Goal: Task Accomplishment & Management: Use online tool/utility

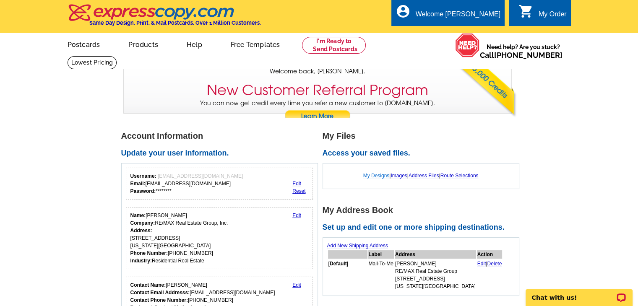
click at [377, 175] on link "My Designs" at bounding box center [376, 176] width 26 height 6
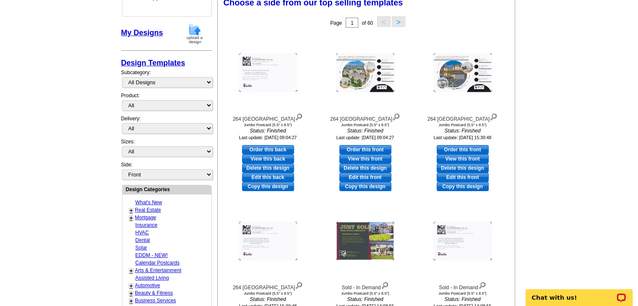
scroll to position [126, 0]
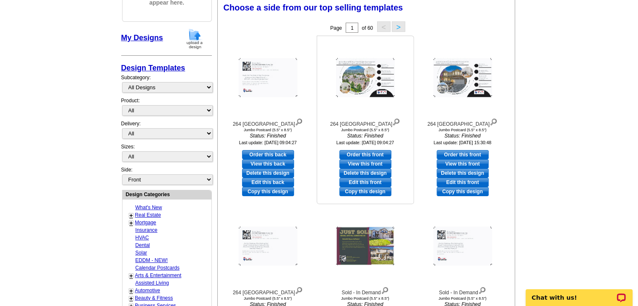
click at [364, 193] on link "Copy this design" at bounding box center [365, 191] width 52 height 9
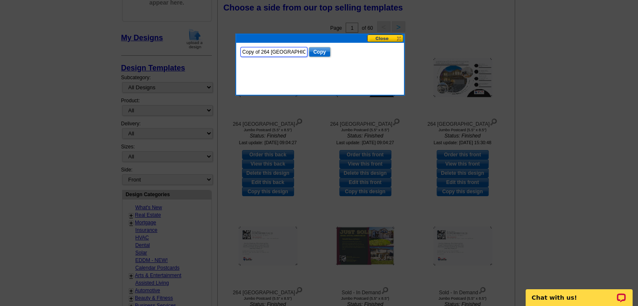
drag, startPoint x: 303, startPoint y: 52, endPoint x: 118, endPoint y: 24, distance: 187.1
click at [204, 53] on body "Welcome back Brian My Account Logout local_phone Same Day Design, Print, & Mail…" at bounding box center [319, 289] width 638 height 831
type input "19170 [GEOGRAPHIC_DATA]"
click at [319, 50] on input "Copy" at bounding box center [320, 52] width 22 height 10
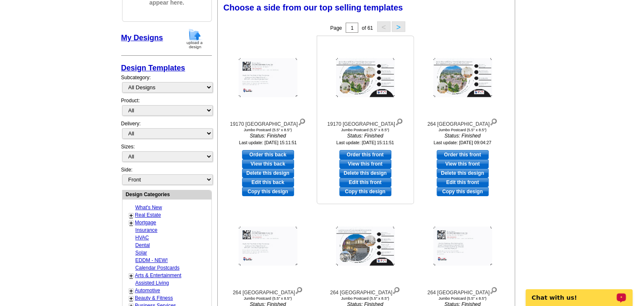
click at [377, 182] on link "Edit this front" at bounding box center [365, 182] width 52 height 9
select select "2"
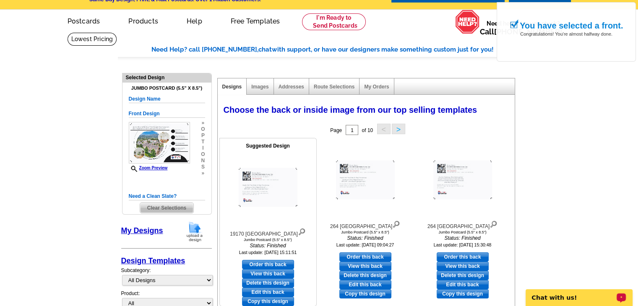
scroll to position [42, 0]
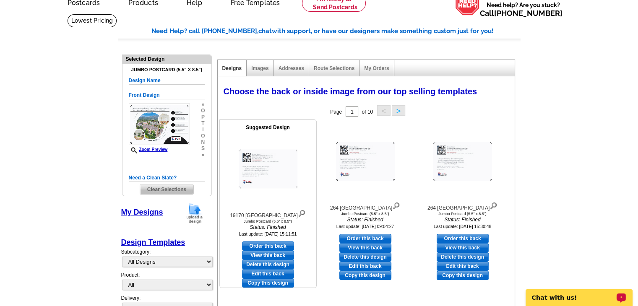
click at [266, 272] on link "Edit this back" at bounding box center [268, 273] width 52 height 9
select select "front"
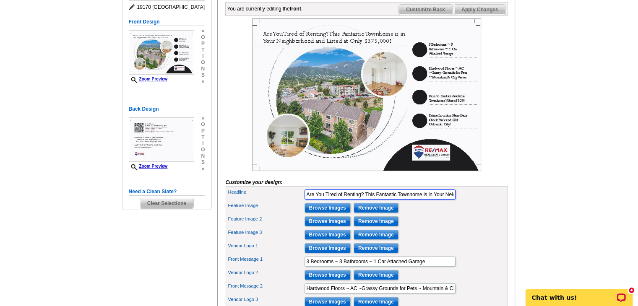
scroll to position [0, 89]
drag, startPoint x: 306, startPoint y: 207, endPoint x: 533, endPoint y: 207, distance: 226.8
click at [533, 207] on main "Need Help? call [PHONE_NUMBER], chat with support, or have our designers make s…" at bounding box center [319, 183] width 638 height 506
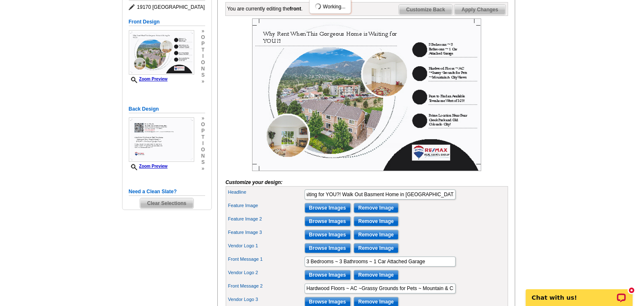
scroll to position [0, 0]
click at [441, 200] on input "Why Rent When This Gorgeous Home is Waiting for YOU?! Walk Out Basment Home in …" at bounding box center [379, 195] width 151 height 10
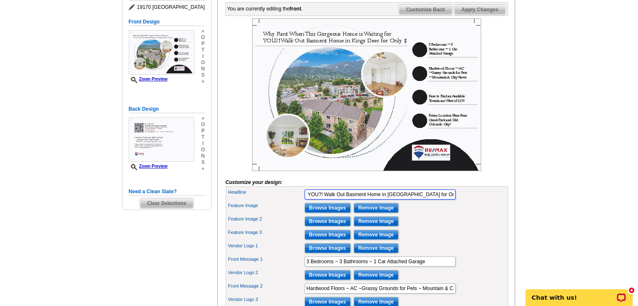
scroll to position [0, 118]
click at [319, 200] on input "Why Rent When This Gorgeous Home is Waiting for YOU?! Walk Out Basement Home in…" at bounding box center [379, 195] width 151 height 10
click at [557, 121] on main "Need Help? call [PHONE_NUMBER], chat with support, or have our designers make s…" at bounding box center [319, 183] width 638 height 506
click at [342, 200] on input "Why Rent When This Gorgeous Home is Waiting for YOU? Walk Out Basement Home in …" at bounding box center [379, 195] width 151 height 10
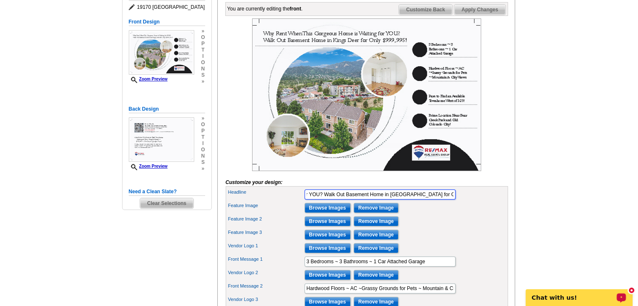
scroll to position [0, 119]
drag, startPoint x: 438, startPoint y: 208, endPoint x: 465, endPoint y: 209, distance: 26.4
click at [465, 201] on div "Headline Why Rent When This Gorgeous Home is Waiting for YOU? Walk Out Basement…" at bounding box center [366, 194] width 279 height 13
click at [445, 200] on input "Why Rent When This Gorgeous Home is Waiting for YOU? Breathtaking Views and Wal…" at bounding box center [379, 195] width 151 height 10
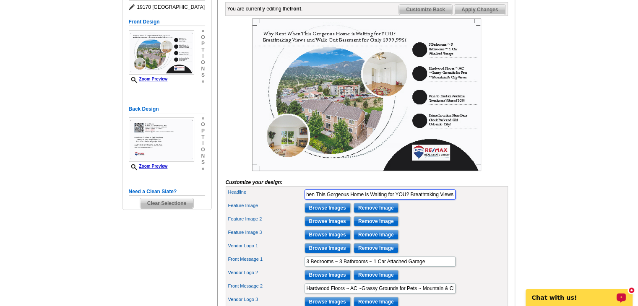
scroll to position [0, 33]
click at [448, 200] on input "Why Rent When This Gorgeous Home is Waiting for YOU? Breathtaking Views and Wal…" at bounding box center [379, 195] width 151 height 10
drag, startPoint x: 450, startPoint y: 207, endPoint x: 489, endPoint y: 208, distance: 38.6
click at [489, 201] on div "Headline Why Rent When This Gorgeous Home is Waiting for YOU? Breathtaking View…" at bounding box center [366, 194] width 279 height 13
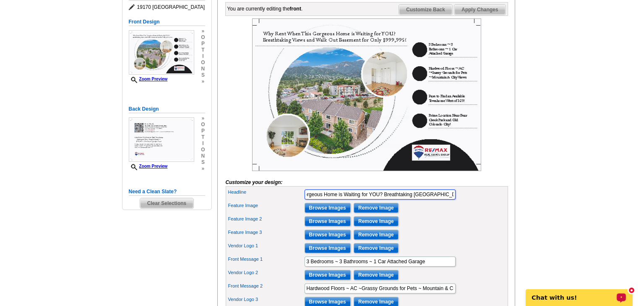
scroll to position [0, 56]
drag, startPoint x: 382, startPoint y: 205, endPoint x: 518, endPoint y: 213, distance: 136.9
click at [518, 213] on div "Need Help? call [PHONE_NUMBER], chat with support, or have our designers make s…" at bounding box center [319, 186] width 402 height 486
click at [391, 200] on input "Why Rent When This Gorgeous Home is Waiting for YOU?" at bounding box center [379, 195] width 151 height 10
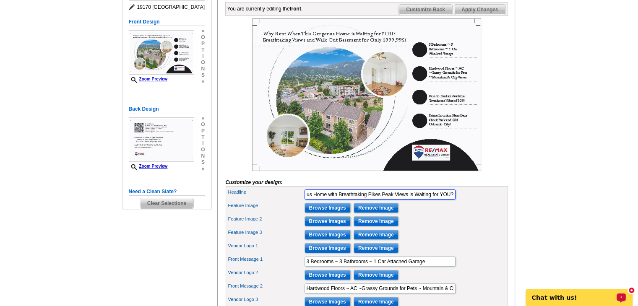
scroll to position [0, 67]
type input "Why Rent When This Gorgeous Home with Breathtaking Pikes Peak Views is Waiting …"
click at [537, 163] on main "Need Help? call [PHONE_NUMBER], chat with support, or have our designers make s…" at bounding box center [319, 183] width 638 height 506
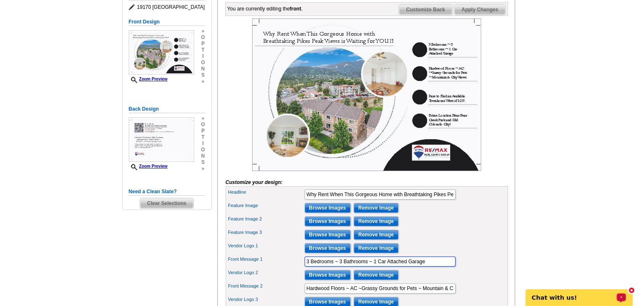
click at [308, 267] on input "3 Bedrooms ~ 3 Bathrooms ~ 1 Car Attached Garage" at bounding box center [379, 262] width 151 height 10
click at [340, 267] on input "4 Bedrooms ~ 3 Bathrooms ~ 1 Car Attached Garage" at bounding box center [379, 262] width 151 height 10
click at [376, 267] on input "4 Bedrooms ~ 4 Bathrooms ~ 1 Car Attached Garage" at bounding box center [379, 262] width 151 height 10
drag, startPoint x: 406, startPoint y: 273, endPoint x: 406, endPoint y: 296, distance: 23.5
click at [406, 267] on input "4 Bedrooms ~ 4 Bathrooms ~ 3 Car Attached Garage" at bounding box center [379, 262] width 151 height 10
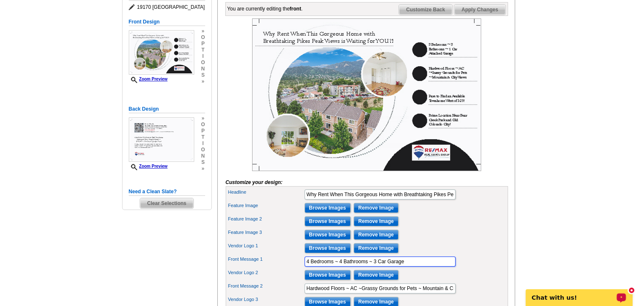
drag, startPoint x: 418, startPoint y: 274, endPoint x: 274, endPoint y: 273, distance: 144.2
click at [274, 268] on div "Front Message 1 4 Bedrooms ~ 4 Bathrooms ~ 3 Car Garage" at bounding box center [366, 261] width 279 height 13
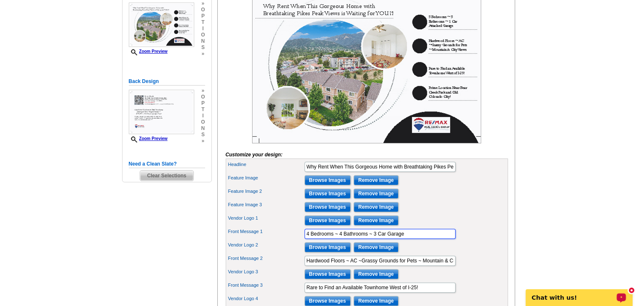
scroll to position [210, 0]
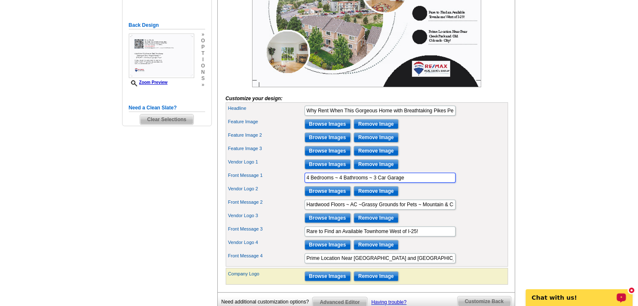
type input "4 Bedrooms ~ 4 Bathrooms ~ 3 Car Garage"
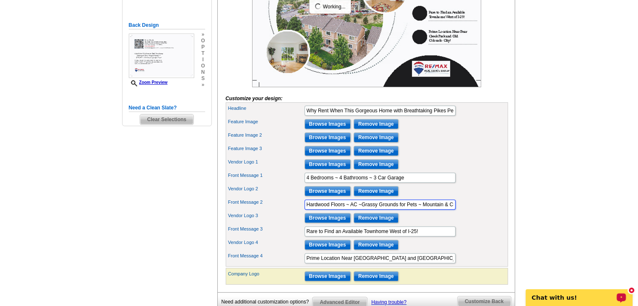
scroll to position [0, 19]
drag, startPoint x: 307, startPoint y: 215, endPoint x: 592, endPoint y: 218, distance: 284.7
click at [592, 218] on main "Need Help? call [PHONE_NUMBER], chat with support, or have our designers make s…" at bounding box center [319, 99] width 638 height 506
paste input "4 Bedrooms ~ 4 Bathrooms ~ 3 Car Garage"
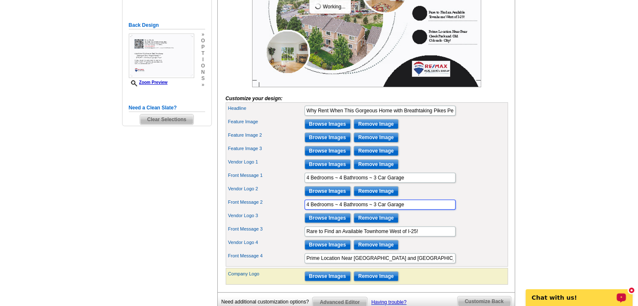
type input "4 Bedrooms ~ 4 Bathrooms ~ 3 Car Garage"
drag, startPoint x: 423, startPoint y: 187, endPoint x: 295, endPoint y: 181, distance: 128.0
click at [295, 181] on div "Headline Why Rent When This Gorgeous Home with Breathtaking Pikes Peak Views is…" at bounding box center [367, 184] width 282 height 164
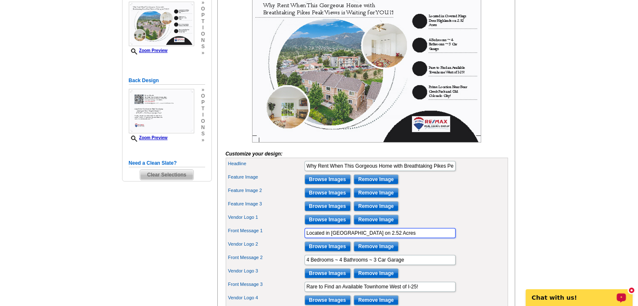
scroll to position [168, 0]
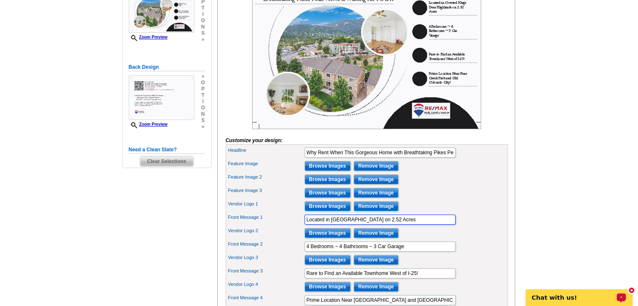
click at [408, 225] on input "Located in [GEOGRAPHIC_DATA] on 2.52 Acres" at bounding box center [379, 220] width 151 height 10
click at [435, 225] on input "Located in [GEOGRAPHIC_DATA] on 2.52 Acres" at bounding box center [379, 220] width 151 height 10
click at [418, 225] on input "Located in [GEOGRAPHIC_DATA] on 2.52 Acres." at bounding box center [379, 220] width 151 height 10
click at [452, 225] on input "Located in [GEOGRAPHIC_DATA] on 2.52 Private Acres." at bounding box center [379, 220] width 151 height 10
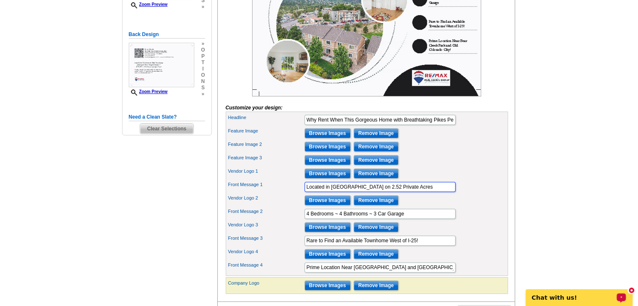
scroll to position [252, 0]
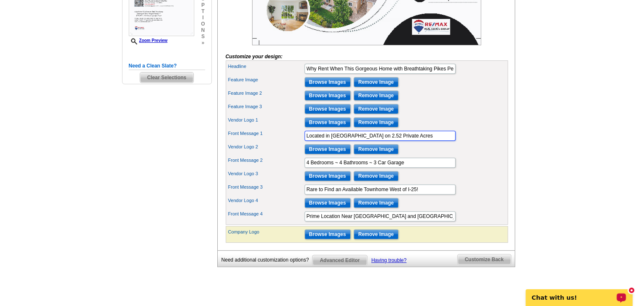
type input "Located in [GEOGRAPHIC_DATA] on 2.52 Private Acres"
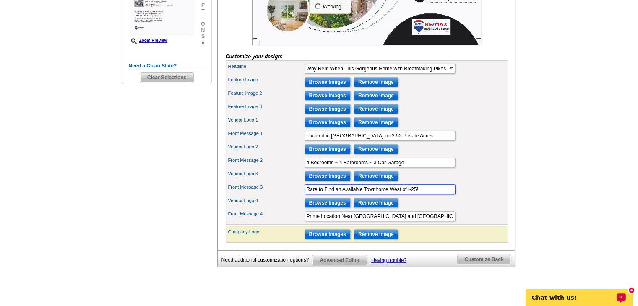
drag, startPoint x: 430, startPoint y: 202, endPoint x: 280, endPoint y: 204, distance: 150.1
click at [280, 196] on div "Front Message 3 Rare to Find an Available Townhome West of I-25!" at bounding box center [366, 189] width 279 height 13
type input "Elegant Touches Throughout"
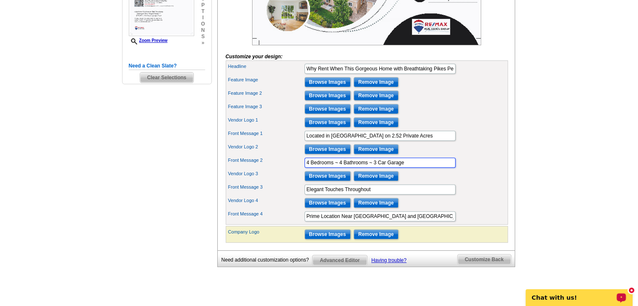
click at [420, 168] on input "4 Bedrooms ~ 4 Bathrooms ~ 3 Car Garage" at bounding box center [379, 163] width 151 height 10
type input "4 Bedrooms ~ 4 Bathrooms ~ 3 Car Garage ~ Walk Out Basement"
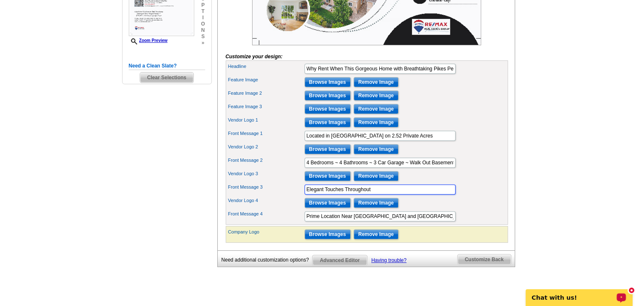
drag, startPoint x: 386, startPoint y: 200, endPoint x: 290, endPoint y: 200, distance: 95.6
click at [290, 196] on div "Front Message 3 Elegant Touches Throughout" at bounding box center [366, 189] width 279 height 13
type input "Chef's Kitchen, Vaulted Ceilings, Huge Windows for Tons of Natural Light, Real …"
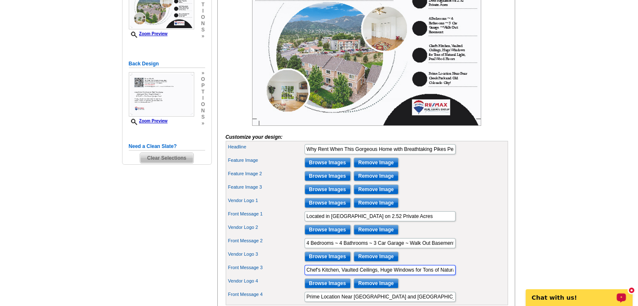
scroll to position [168, 0]
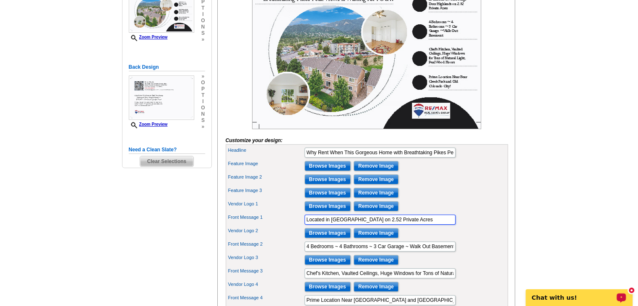
click at [448, 225] on input "Located in [GEOGRAPHIC_DATA] on 2.52 Private Acres" at bounding box center [379, 220] width 151 height 10
type input "Located in [GEOGRAPHIC_DATA] [GEOGRAPHIC_DATA] on 2.52 Private Acres Lined with…"
click at [534, 156] on main "Need Help? call [PHONE_NUMBER], chat with support, or have our designers make s…" at bounding box center [319, 141] width 638 height 506
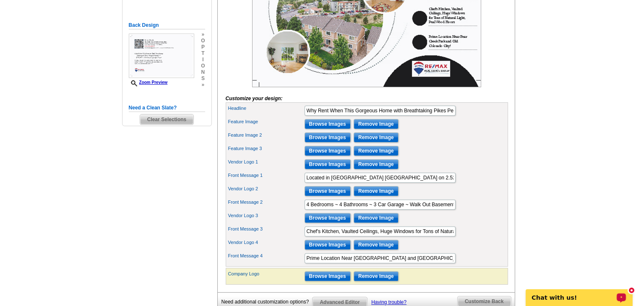
scroll to position [293, 0]
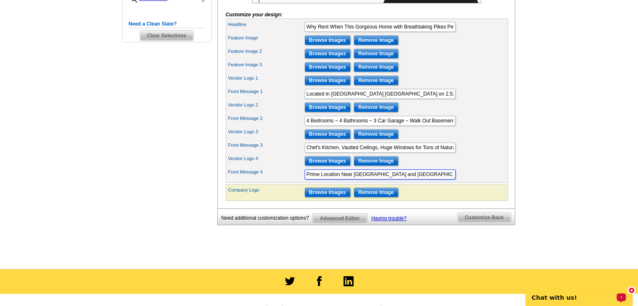
drag, startPoint x: 444, startPoint y: 185, endPoint x: 304, endPoint y: 177, distance: 140.7
click at [304, 177] on div "Headline Why Rent When This Gorgeous Home with Breathtaking Pikes Peak Views is…" at bounding box center [367, 100] width 282 height 164
drag, startPoint x: 445, startPoint y: 183, endPoint x: 589, endPoint y: 195, distance: 144.7
click at [564, 184] on main "Need Help? call [PHONE_NUMBER], chat with support, or have our designers make s…" at bounding box center [319, 15] width 638 height 506
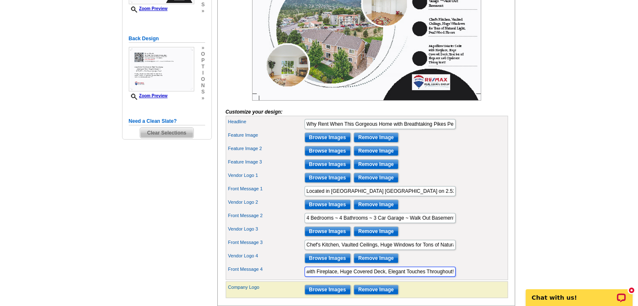
scroll to position [84, 0]
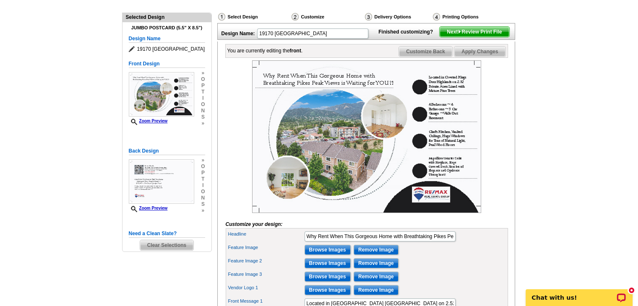
type input "Magnificent Master Suite with Fireplace, Huge Covered Deck, Elegant Touches Thr…"
click at [413, 57] on span "Customize Back" at bounding box center [425, 52] width 53 height 10
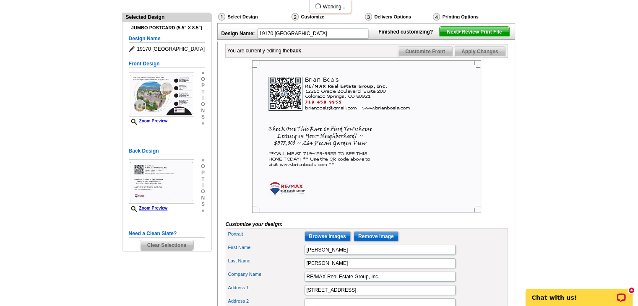
click at [431, 57] on span "Customize Front" at bounding box center [425, 52] width 54 height 10
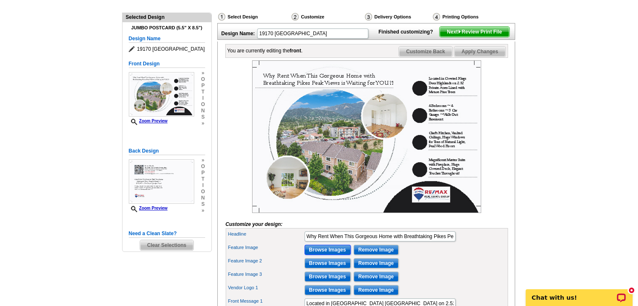
click at [335, 255] on input "Browse Images" at bounding box center [327, 250] width 46 height 10
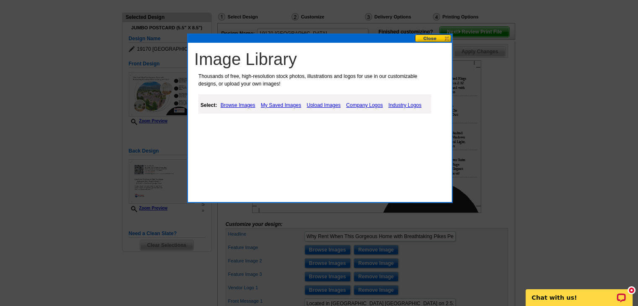
click at [325, 103] on link "Upload Images" at bounding box center [323, 105] width 38 height 10
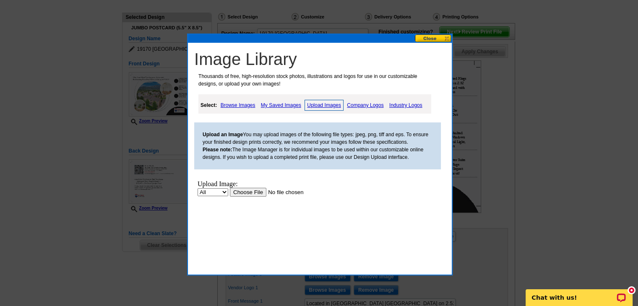
scroll to position [0, 0]
click at [251, 190] on input "file" at bounding box center [283, 192] width 106 height 9
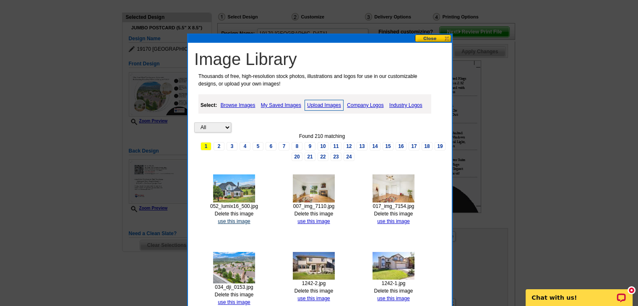
click at [241, 220] on link "use this image" at bounding box center [234, 221] width 32 height 6
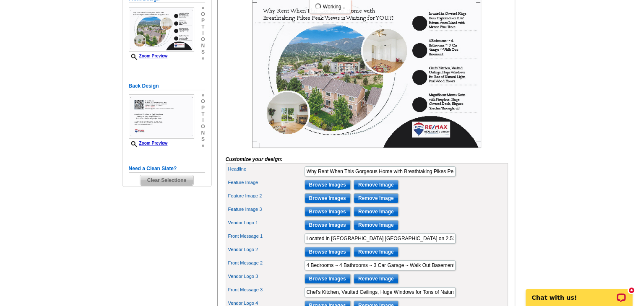
scroll to position [168, 0]
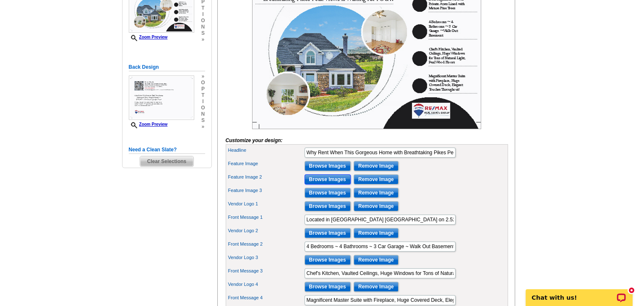
click at [327, 184] on input "Browse Images" at bounding box center [327, 179] width 46 height 10
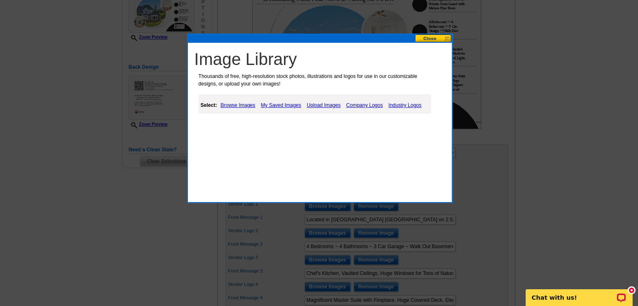
click at [320, 106] on link "Upload Images" at bounding box center [323, 105] width 38 height 10
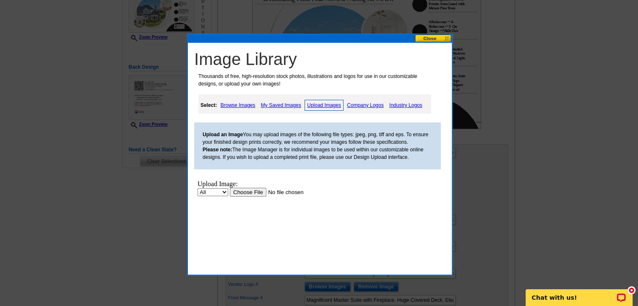
scroll to position [0, 0]
click at [254, 195] on input "file" at bounding box center [283, 192] width 106 height 9
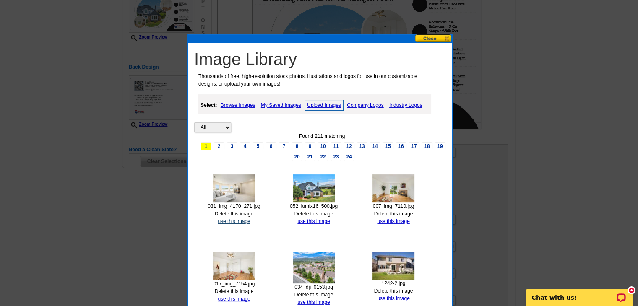
click at [235, 218] on link "use this image" at bounding box center [234, 221] width 32 height 6
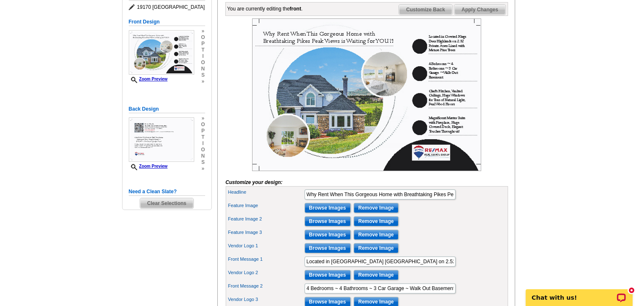
scroll to position [168, 0]
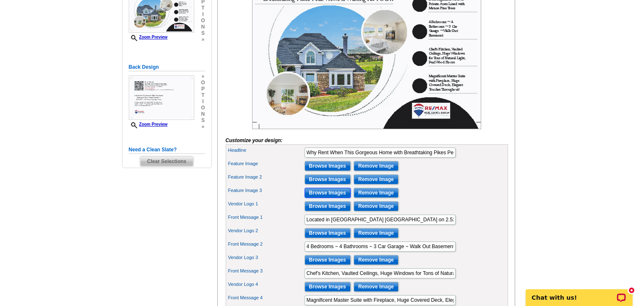
click at [343, 198] on input "Browse Images" at bounding box center [327, 193] width 46 height 10
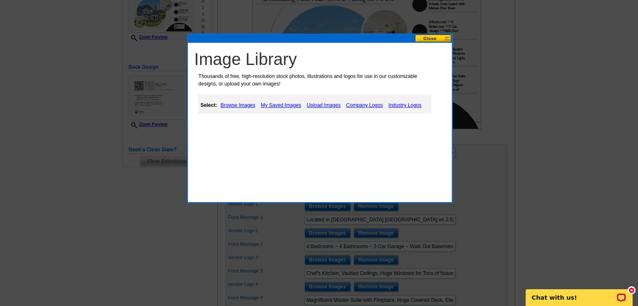
click at [325, 104] on link "Upload Images" at bounding box center [323, 105] width 38 height 10
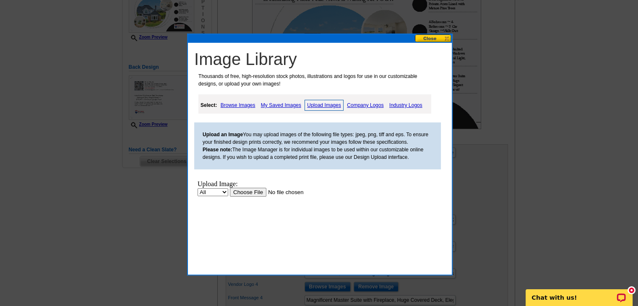
scroll to position [0, 0]
click at [248, 192] on input "file" at bounding box center [283, 192] width 106 height 9
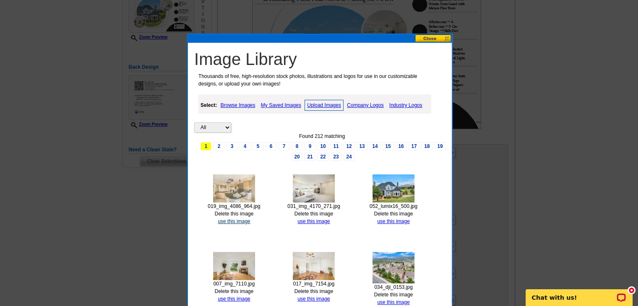
click at [239, 218] on link "use this image" at bounding box center [234, 221] width 32 height 6
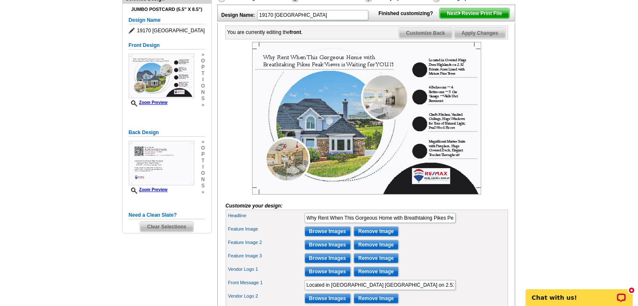
scroll to position [126, 0]
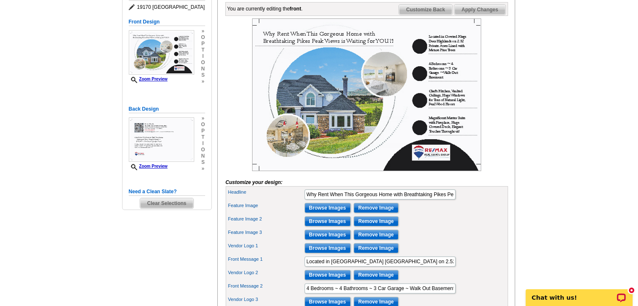
click at [432, 15] on span "Customize Back" at bounding box center [425, 10] width 53 height 10
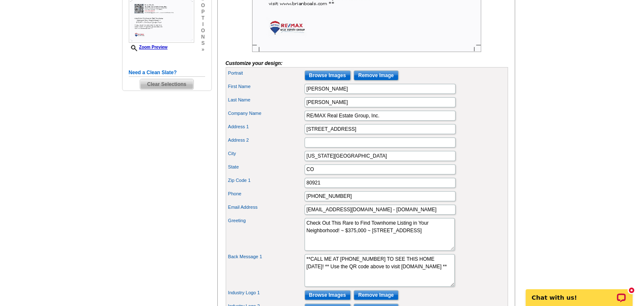
scroll to position [252, 0]
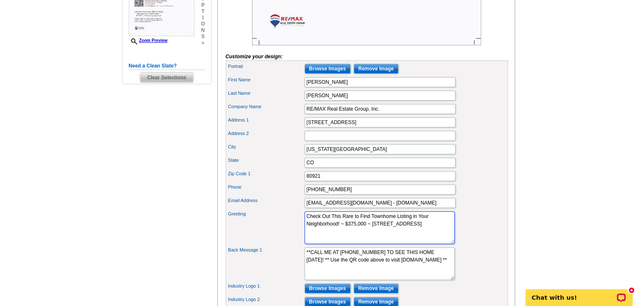
drag, startPoint x: 420, startPoint y: 236, endPoint x: 287, endPoint y: 227, distance: 133.6
click at [287, 227] on div "Greeting Check Out This Rare to Find Townhome Listing in Your Neighborhood! ~ $…" at bounding box center [366, 228] width 279 height 36
paste textarea "The property is located in the highly-rated D-38 and less than 1 mile from the …"
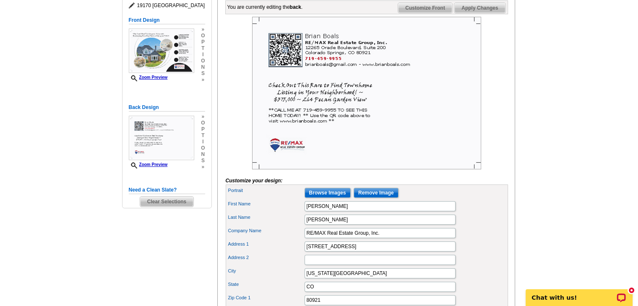
scroll to position [126, 0]
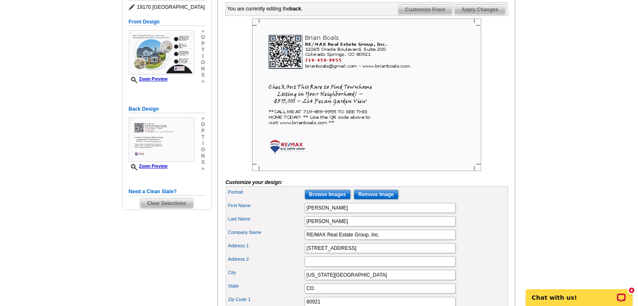
click at [525, 187] on main "Need Help? call [PHONE_NUMBER], chat with support, or have our designers make s…" at bounding box center [319, 226] width 638 height 592
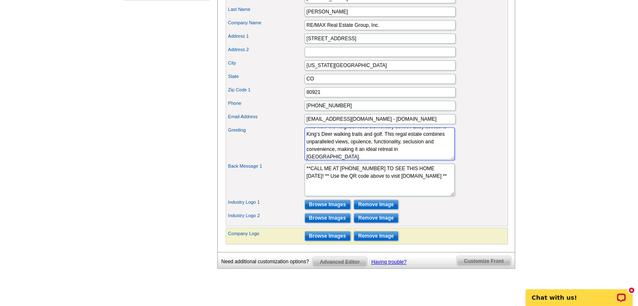
scroll to position [0, 0]
drag, startPoint x: 426, startPoint y: 151, endPoint x: 274, endPoint y: 142, distance: 152.5
click at [272, 143] on div "Greeting Check Out This Rare to Find Townhome Listing in Your Neighborhood! ~ $…" at bounding box center [366, 144] width 279 height 36
click at [374, 160] on textarea "Check Out This Rare to Find Townhome Listing in Your Neighborhood! ~ $375,000 ~…" at bounding box center [379, 143] width 150 height 33
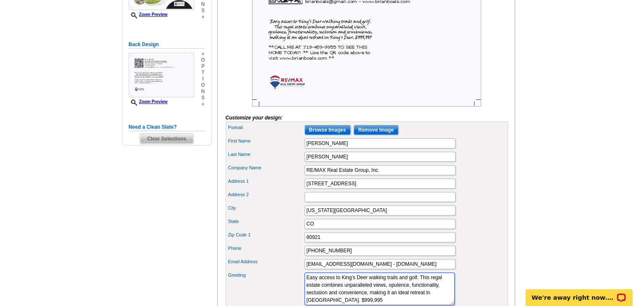
scroll to position [210, 0]
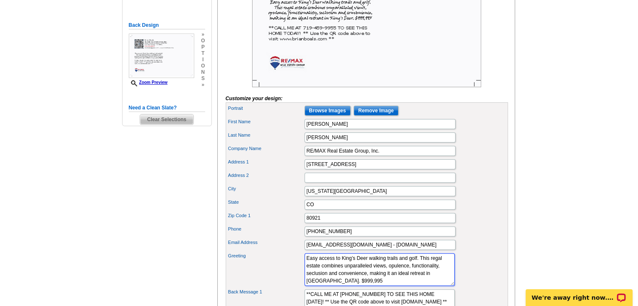
click at [309, 267] on textarea "Check Out This Rare to Find Townhome Listing in Your Neighborhood! ~ $375,000 ~…" at bounding box center [379, 269] width 150 height 33
drag, startPoint x: 307, startPoint y: 267, endPoint x: 304, endPoint y: 272, distance: 6.0
click at [307, 268] on textarea "Check Out This Rare to Find Townhome Listing in Your Neighborhood! ~ $375,000 ~…" at bounding box center [379, 269] width 150 height 33
drag, startPoint x: 355, startPoint y: 292, endPoint x: 359, endPoint y: 301, distance: 9.2
click at [355, 286] on textarea "Check Out This Rare to Find Townhome Listing in Your Neighborhood! ~ $375,000 ~…" at bounding box center [379, 269] width 150 height 33
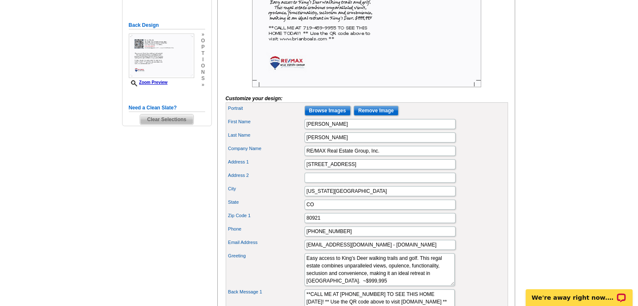
click at [477, 225] on div "Zip Code 1 80921" at bounding box center [366, 217] width 279 height 13
click at [387, 286] on textarea "Check Out This Rare to Find Townhome Listing in Your Neighborhood! ~ $375,000 ~…" at bounding box center [379, 269] width 150 height 33
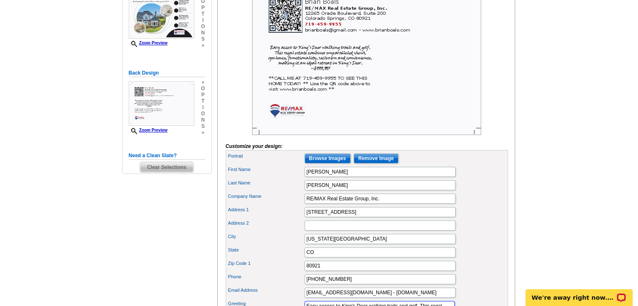
scroll to position [84, 0]
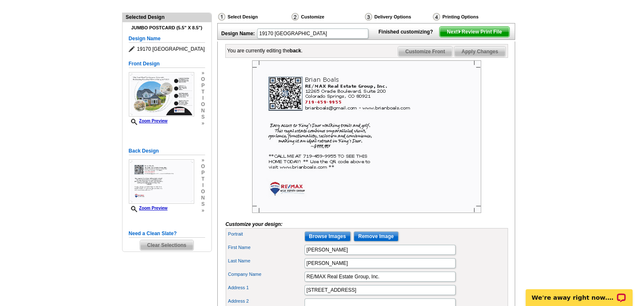
type textarea "Easy access to King’s Deer walking trails and golf. This regal estate combines …"
click at [473, 37] on span "Next Review Print File" at bounding box center [473, 32] width 69 height 10
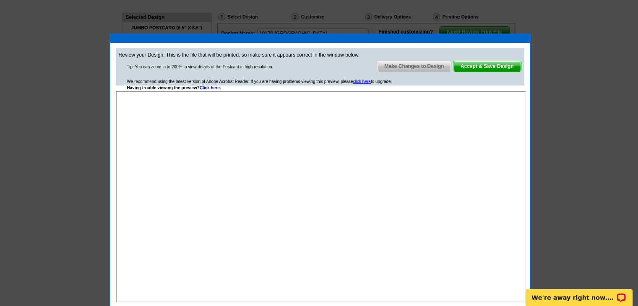
click at [489, 68] on span "Accept & Save Design" at bounding box center [487, 66] width 68 height 10
